Goal: Information Seeking & Learning: Check status

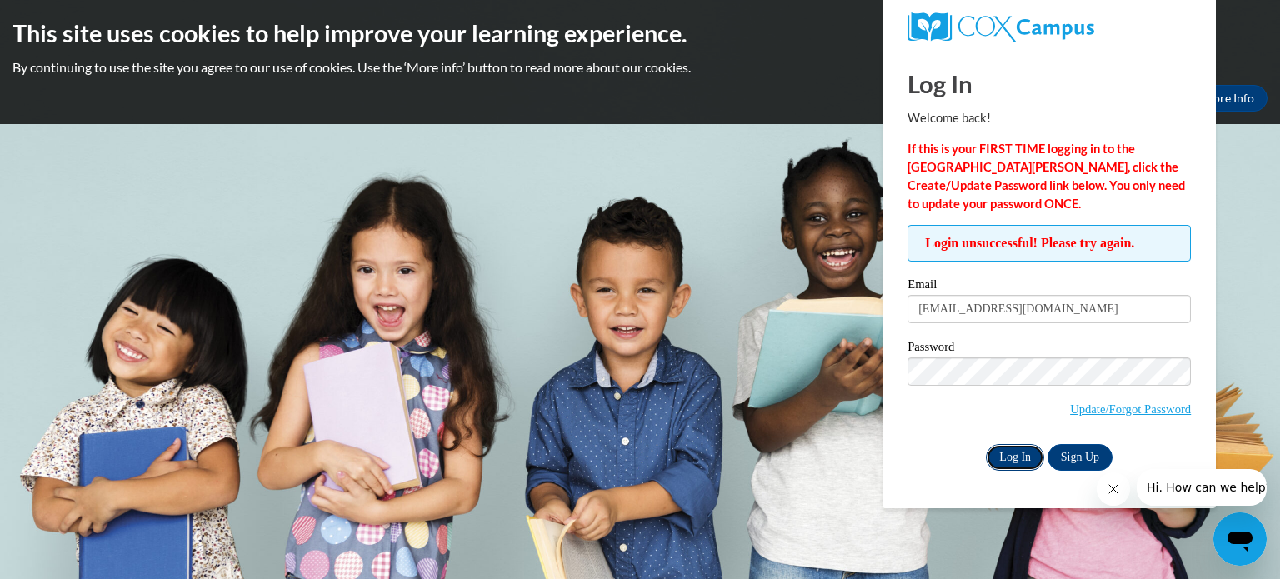
click at [1008, 456] on input "Log In" at bounding box center [1015, 457] width 58 height 27
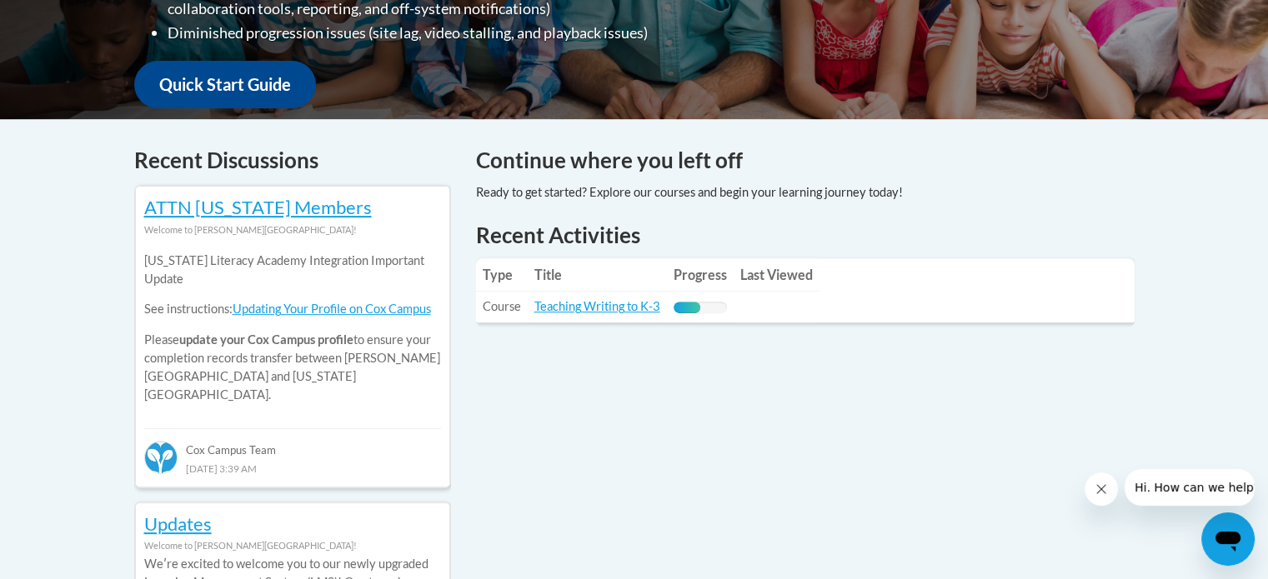
scroll to position [615, 0]
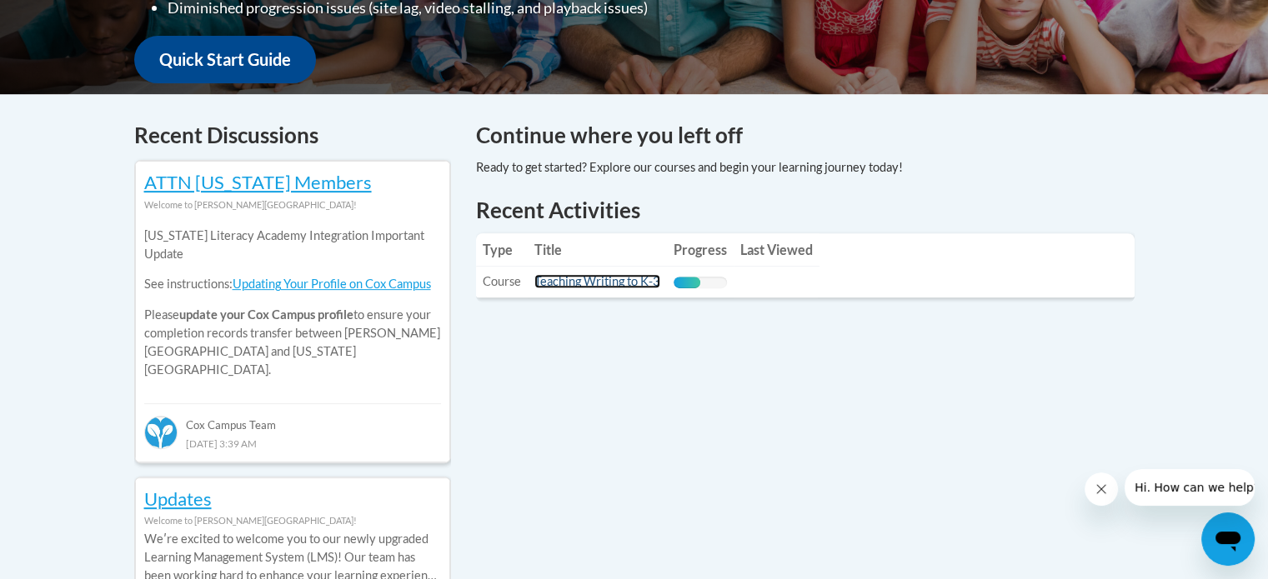
click at [568, 278] on link "Teaching Writing to K-3" at bounding box center [597, 281] width 126 height 14
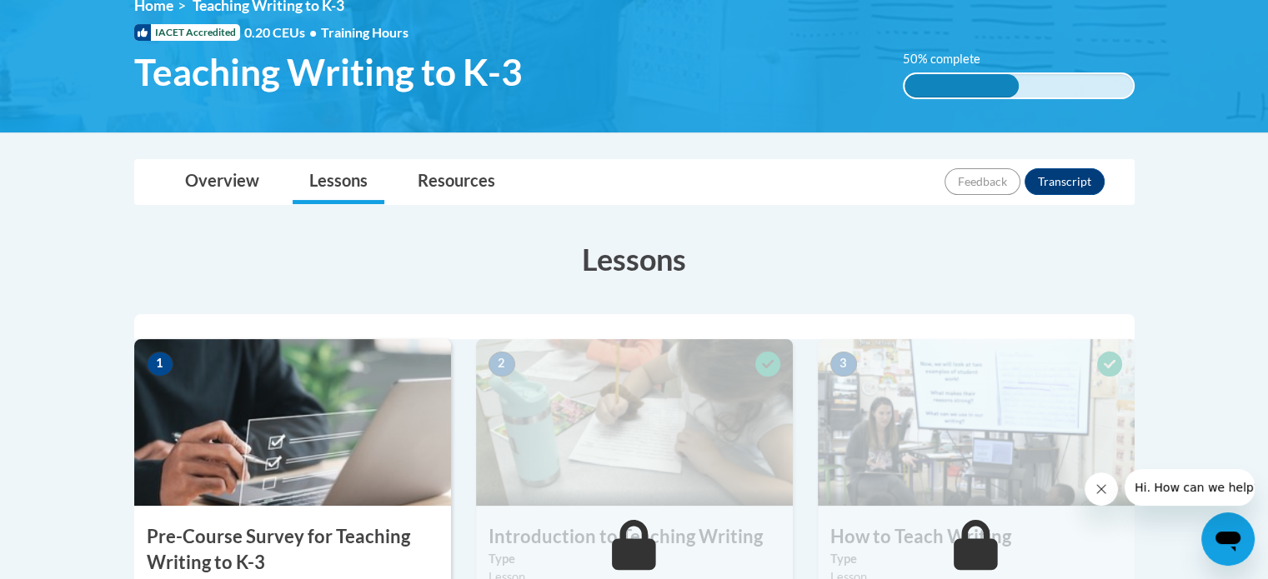
scroll to position [243, 0]
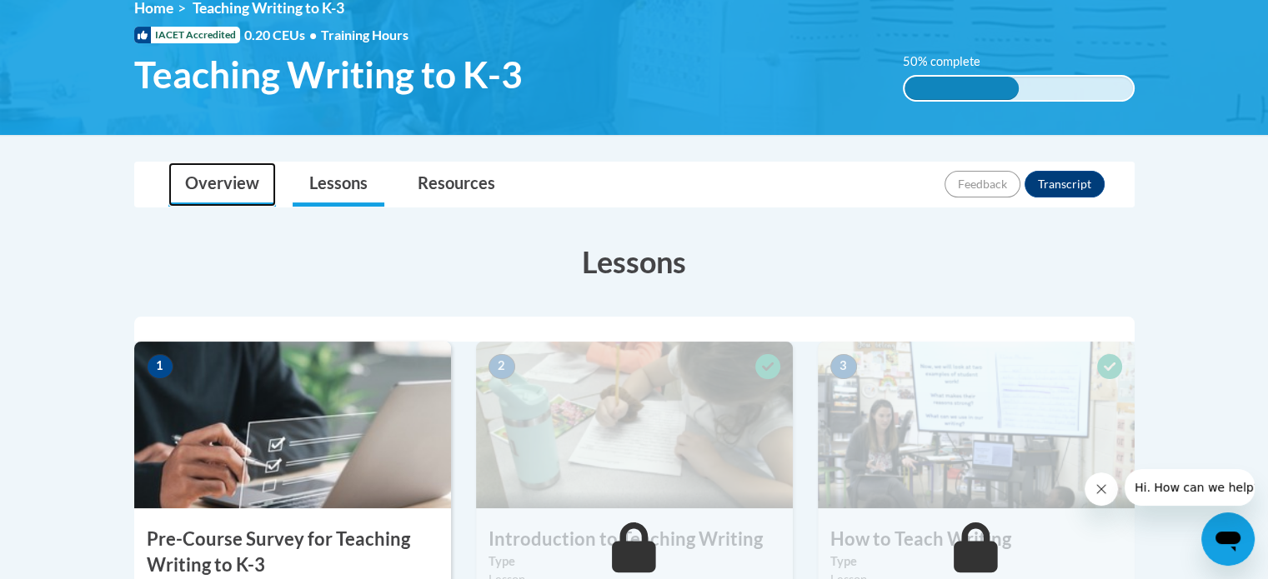
click at [217, 178] on link "Overview" at bounding box center [222, 185] width 108 height 44
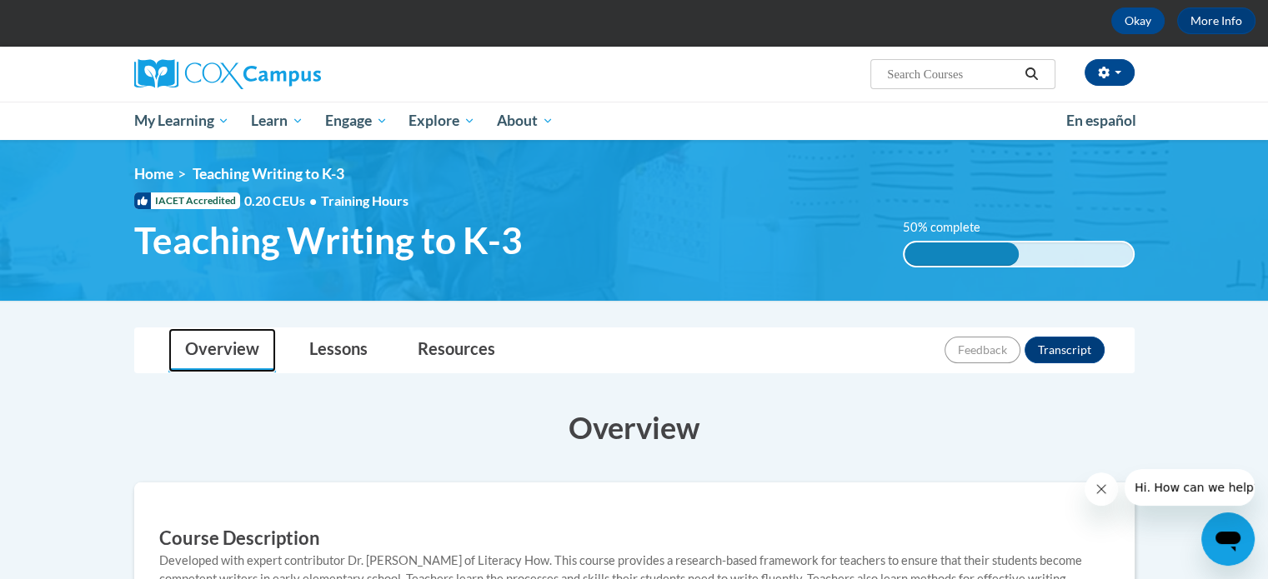
scroll to position [77, 0]
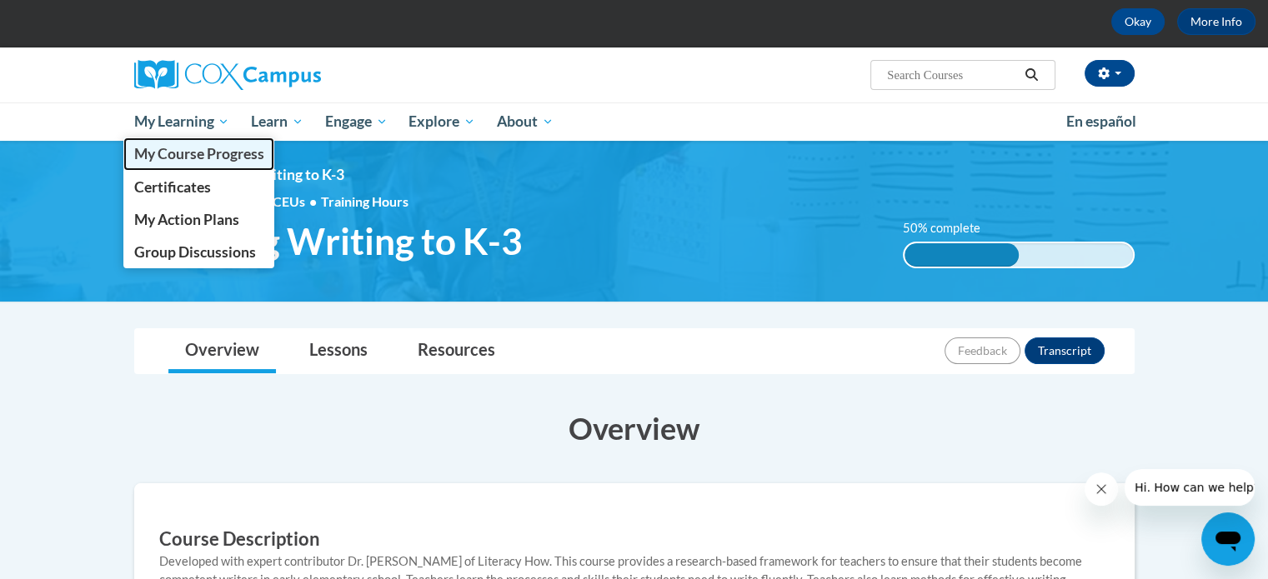
click at [180, 156] on span "My Course Progress" at bounding box center [198, 154] width 130 height 18
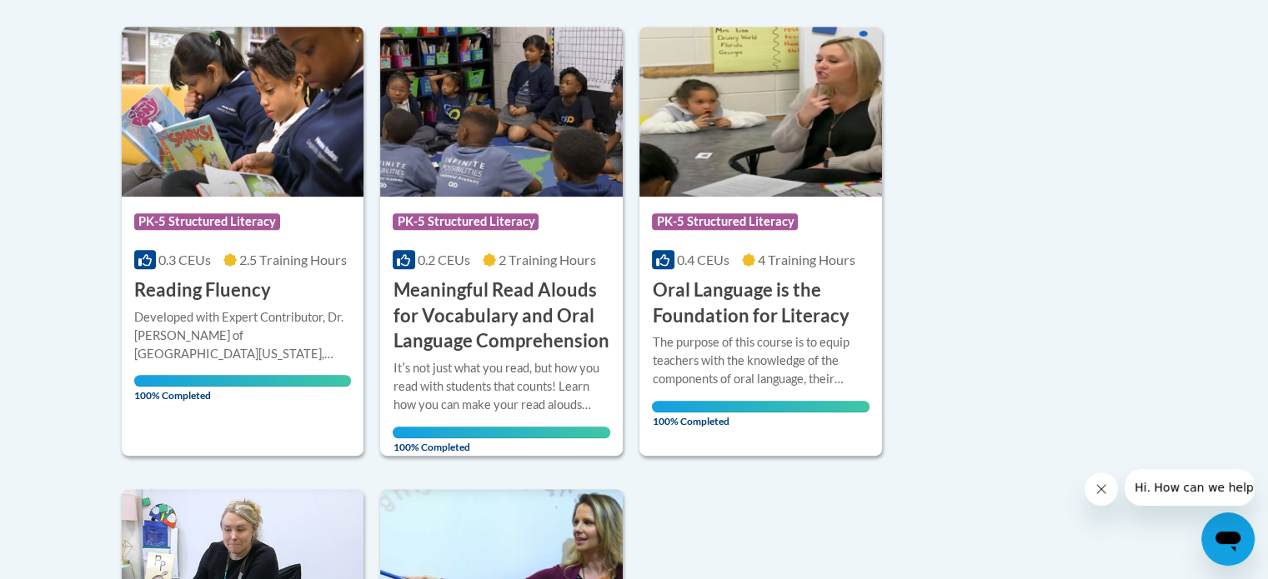
scroll to position [663, 0]
